Goal: Task Accomplishment & Management: Manage account settings

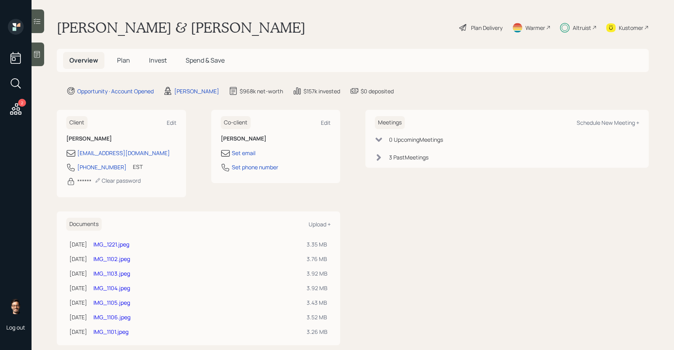
click at [40, 22] on icon at bounding box center [37, 21] width 8 height 8
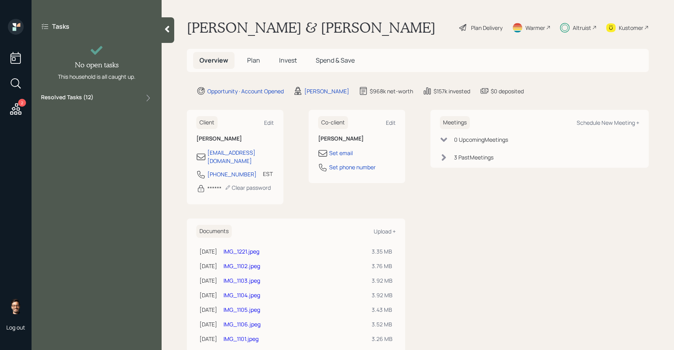
click at [88, 99] on label "Resolved Tasks ( 12 )" at bounding box center [67, 97] width 52 height 9
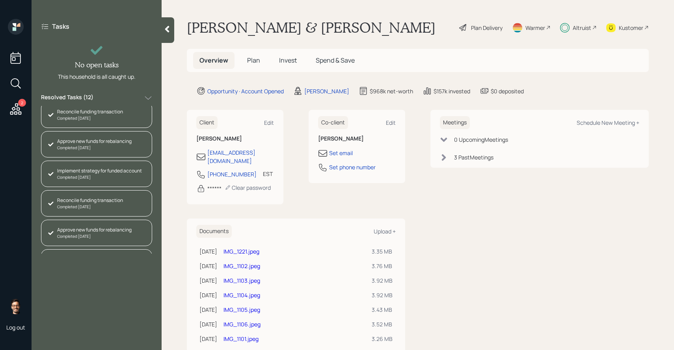
scroll to position [204, 0]
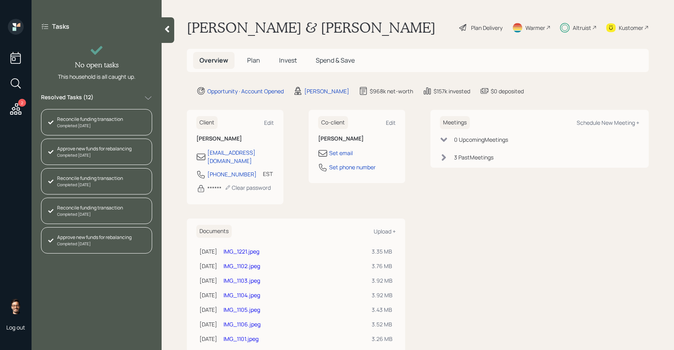
click at [287, 57] on span "Invest" at bounding box center [288, 60] width 18 height 9
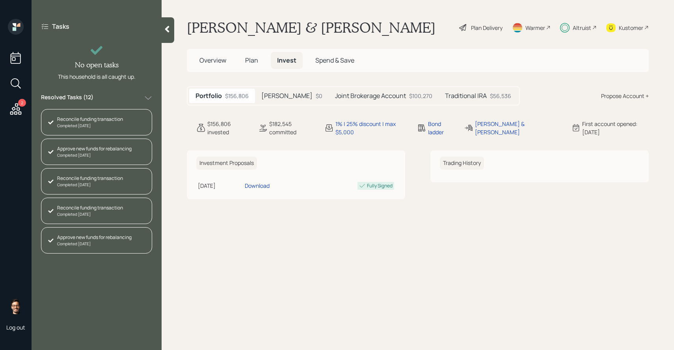
click at [450, 93] on h5 "Traditional IRA" at bounding box center [466, 95] width 42 height 7
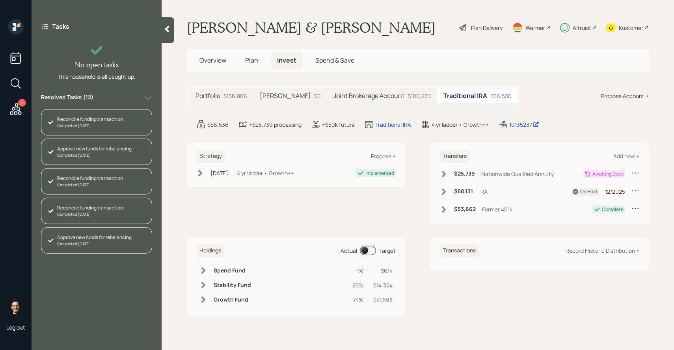
click at [443, 191] on icon at bounding box center [444, 192] width 8 height 8
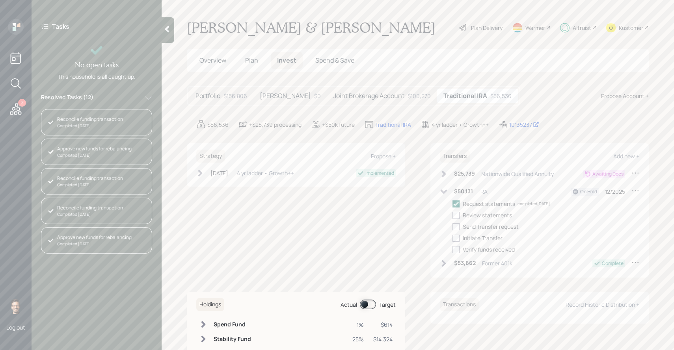
click at [443, 191] on icon at bounding box center [444, 192] width 8 height 8
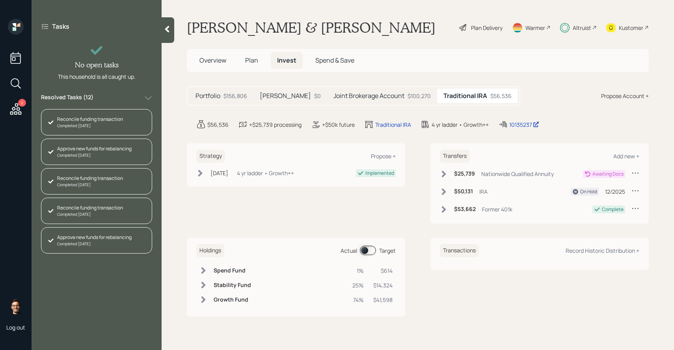
click at [445, 210] on icon at bounding box center [444, 209] width 4 height 7
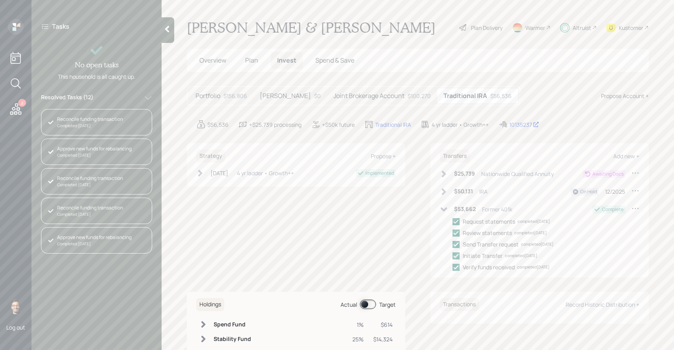
click at [445, 210] on icon at bounding box center [444, 209] width 7 height 4
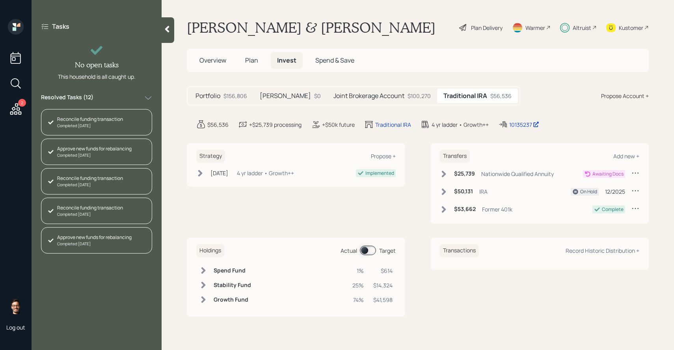
click at [371, 254] on span at bounding box center [368, 250] width 16 height 9
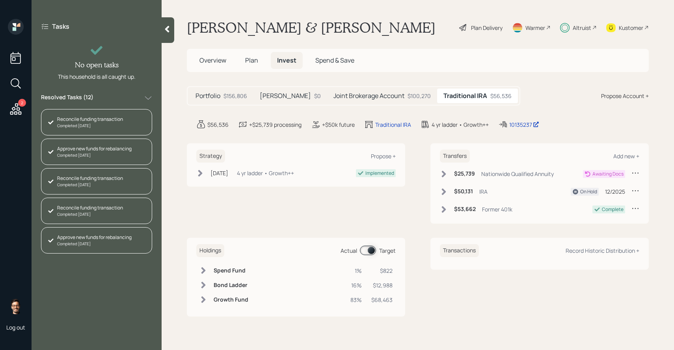
click at [371, 254] on span at bounding box center [368, 250] width 16 height 9
click at [445, 175] on icon at bounding box center [444, 174] width 8 height 8
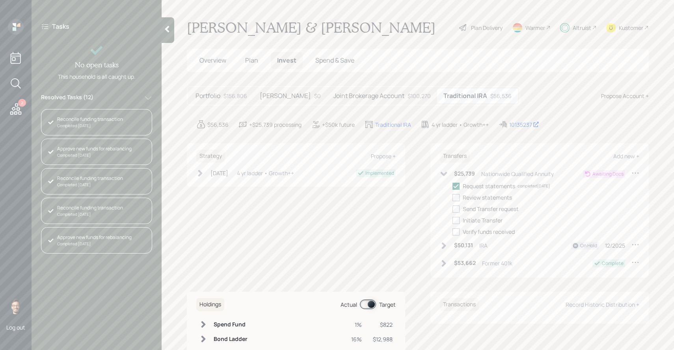
click at [445, 175] on icon at bounding box center [444, 174] width 8 height 8
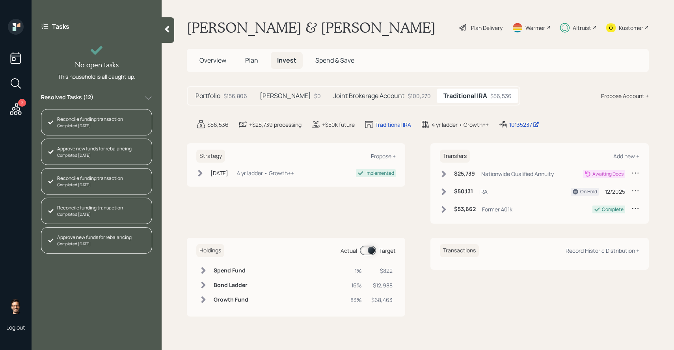
click at [369, 247] on span at bounding box center [368, 250] width 16 height 9
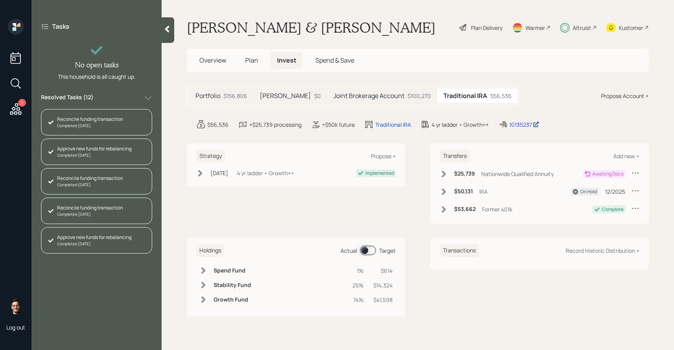
click at [369, 247] on span at bounding box center [368, 250] width 16 height 9
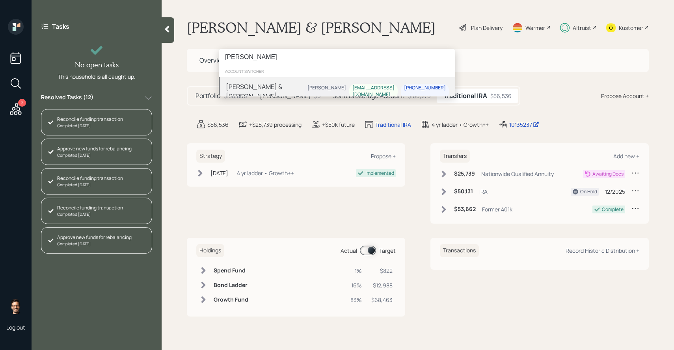
type input "[PERSON_NAME]"
